Goal: Transaction & Acquisition: Purchase product/service

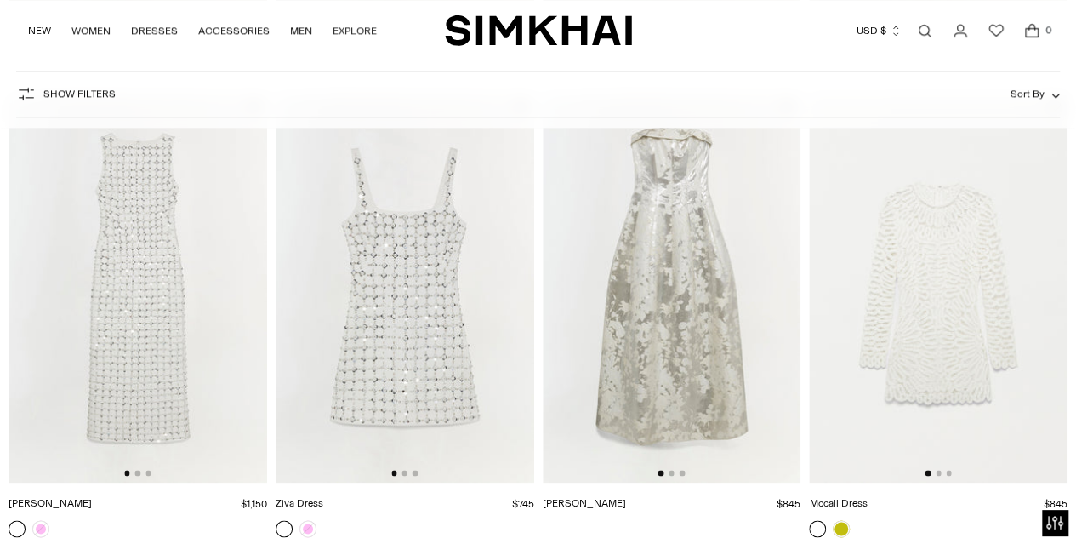
scroll to position [1173, 0]
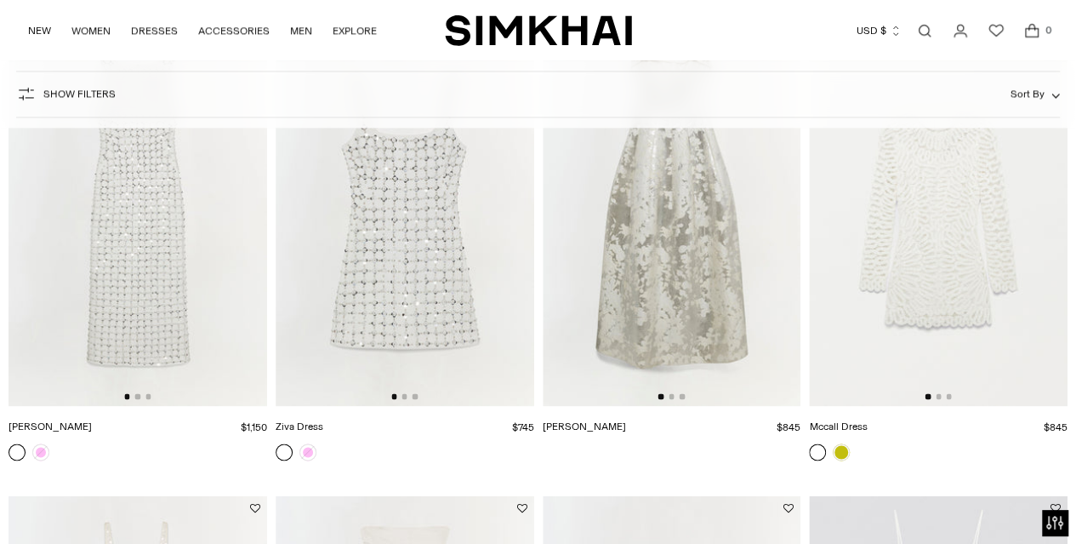
click at [83, 275] on img at bounding box center [138, 212] width 259 height 388
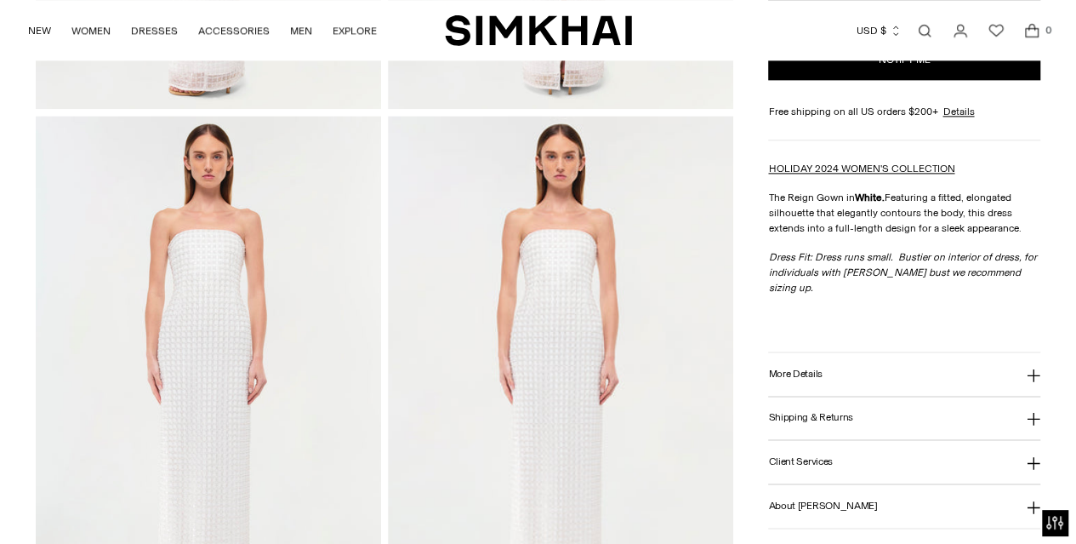
scroll to position [1058, 0]
click at [808, 368] on h3 "More Details" at bounding box center [795, 373] width 54 height 11
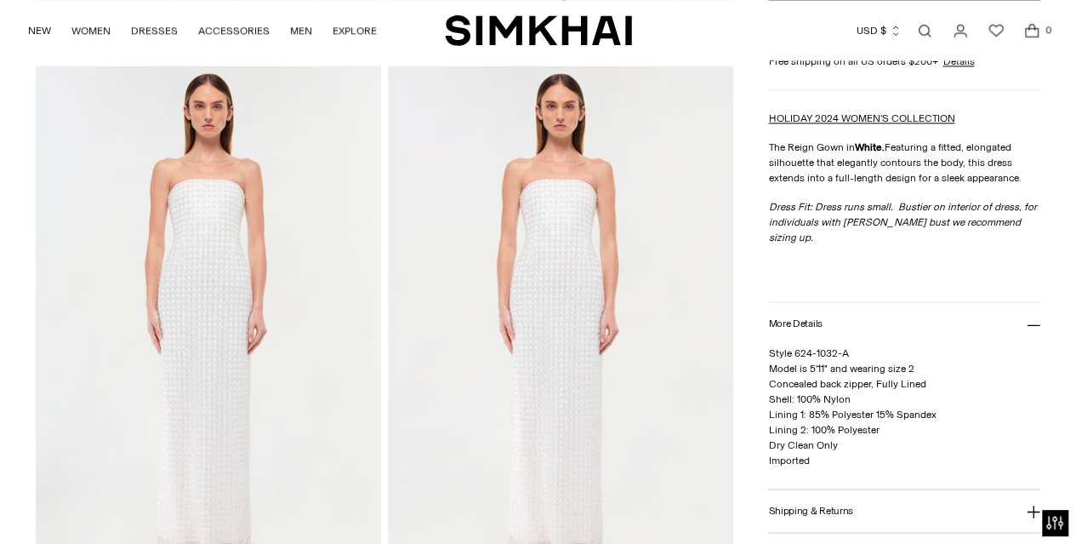
scroll to position [1108, 0]
